Goal: Navigation & Orientation: Find specific page/section

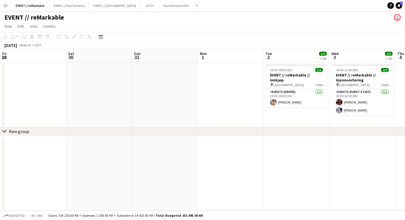
scroll to position [0, 190]
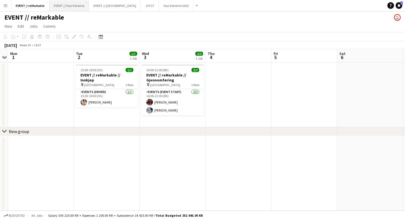
click at [74, 7] on button "EVENT // Your Extreme Close" at bounding box center [69, 5] width 40 height 11
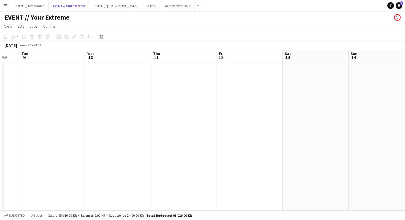
scroll to position [0, 224]
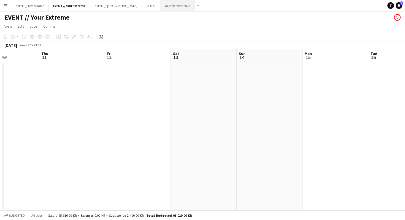
click at [161, 7] on button "Your Extreme 2025 Close" at bounding box center [177, 5] width 34 height 11
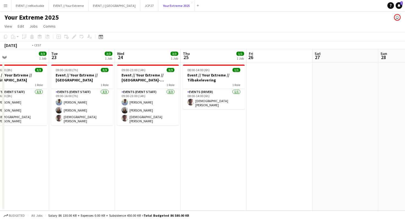
scroll to position [0, 161]
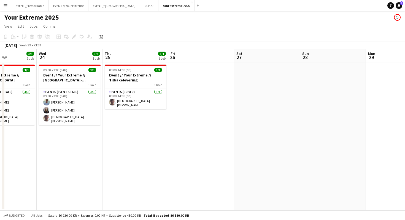
click at [1, 4] on button "Menu" at bounding box center [5, 5] width 11 height 11
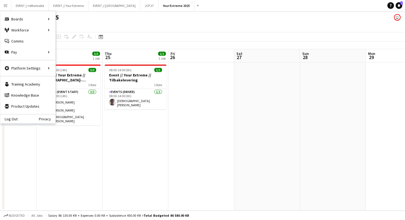
click at [87, 26] on app-page-menu "View Day view expanded Day view collapsed Month view Date picker Jump to today …" at bounding box center [202, 26] width 405 height 10
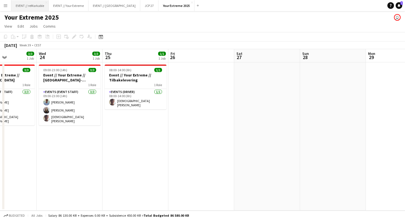
click at [23, 7] on button "EVENT // reMarkable Close" at bounding box center [29, 5] width 37 height 11
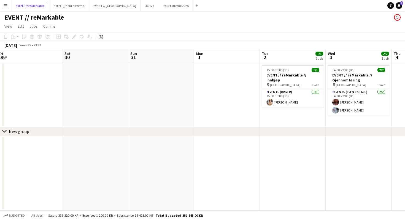
scroll to position [0, 209]
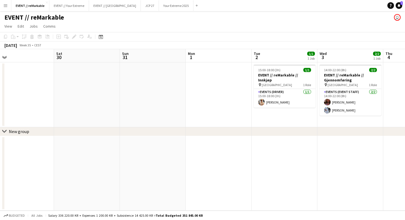
click at [7, 4] on app-icon "Menu" at bounding box center [5, 5] width 4 height 4
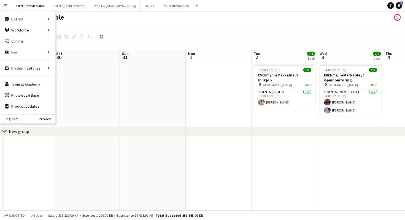
click at [139, 17] on div "EVENT // reMarkable user" at bounding box center [202, 16] width 405 height 10
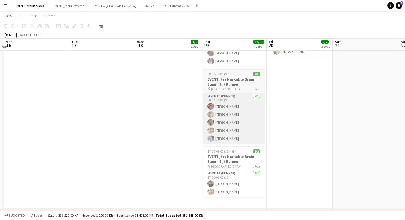
scroll to position [118, 0]
